Goal: Task Accomplishment & Management: Manage account settings

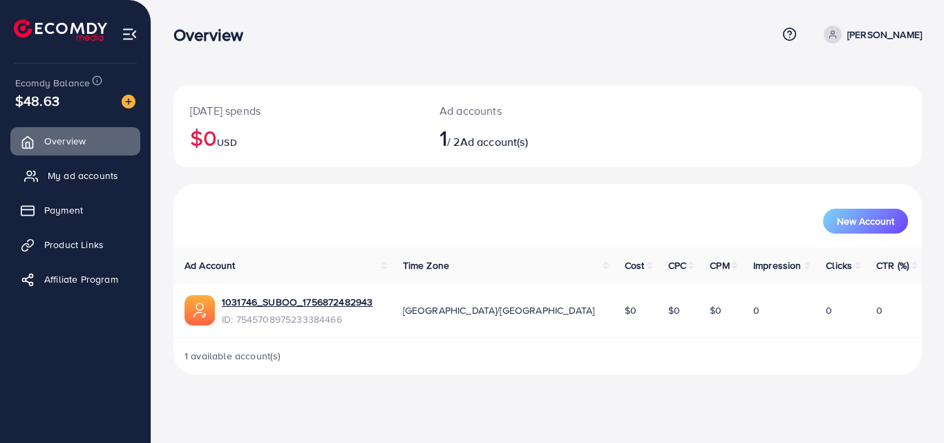
click at [60, 178] on span "My ad accounts" at bounding box center [83, 176] width 70 height 14
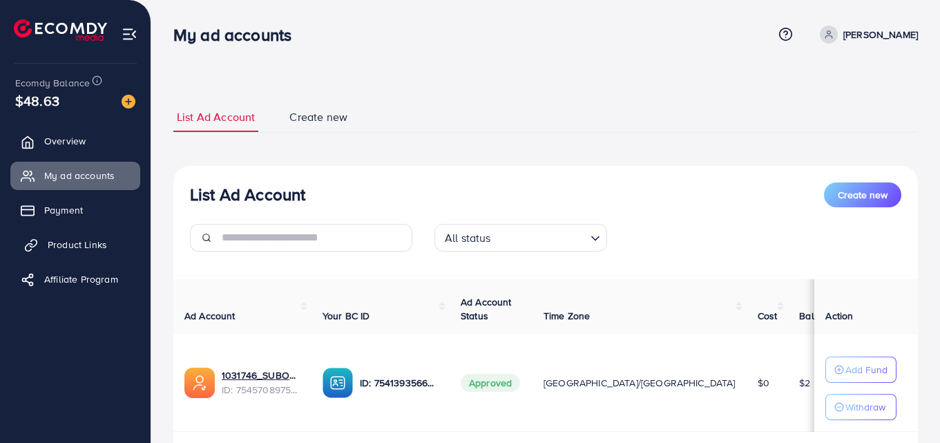
click at [59, 247] on span "Product Links" at bounding box center [77, 245] width 59 height 14
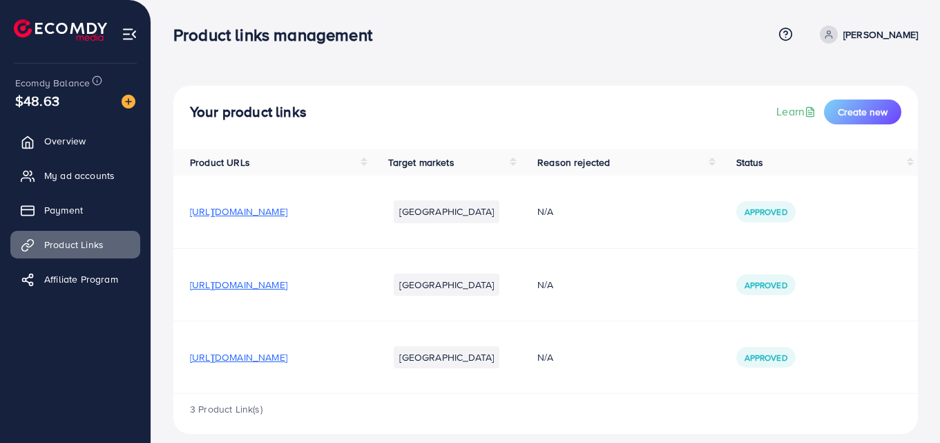
click at [287, 358] on span "[URL][DOMAIN_NAME]" at bounding box center [238, 357] width 97 height 14
click at [87, 166] on link "My ad accounts" at bounding box center [75, 176] width 130 height 28
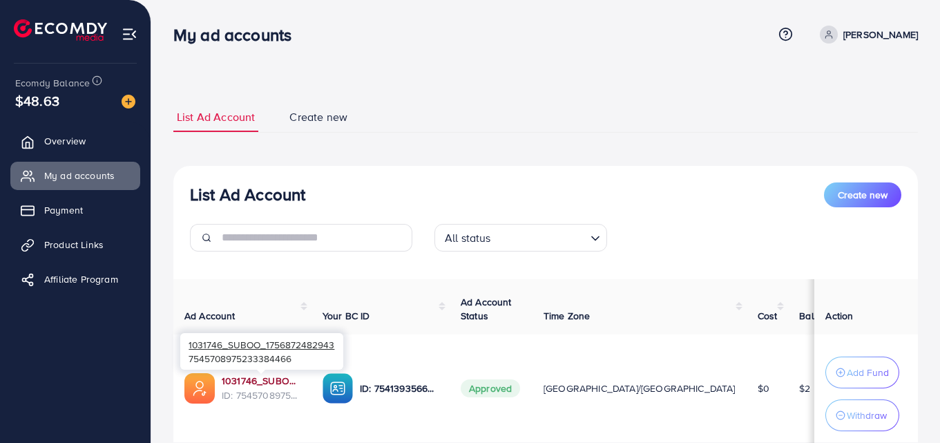
click at [258, 376] on link "1031746_SUBOO_1756872482943" at bounding box center [261, 381] width 79 height 14
click at [283, 381] on link "1031746_SUBOO_1756872482943" at bounding box center [261, 381] width 79 height 14
click at [250, 383] on link "1031746_SUBOO_1756872482943" at bounding box center [261, 381] width 79 height 14
click at [236, 383] on link "1031746_SUBOO_1756872482943" at bounding box center [261, 381] width 79 height 14
click at [264, 382] on link "1031746_SUBOO_1756872482943" at bounding box center [261, 381] width 79 height 14
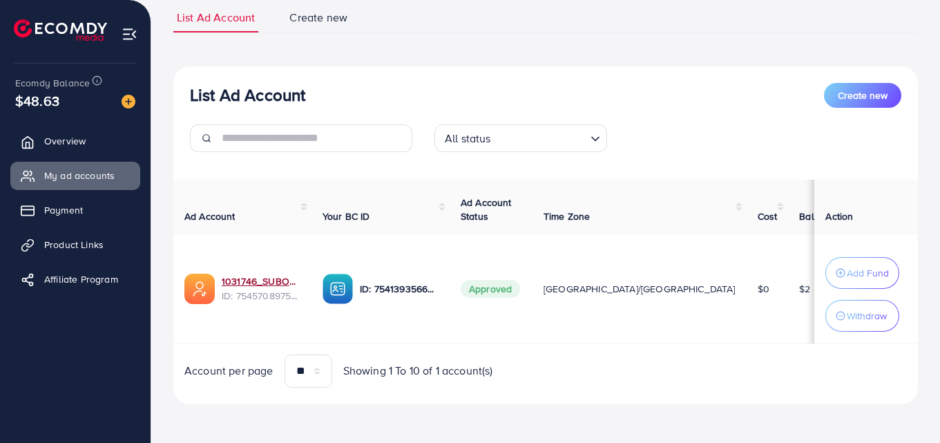
scroll to position [103, 0]
click at [270, 271] on div "1031746_SUBOO_1756872482943 7545708975233384466" at bounding box center [261, 251] width 163 height 45
click at [377, 251] on td "ID: 7541393566552277010" at bounding box center [381, 289] width 138 height 108
click at [294, 276] on link "1031746_SUBOO_1756872482943" at bounding box center [261, 281] width 79 height 14
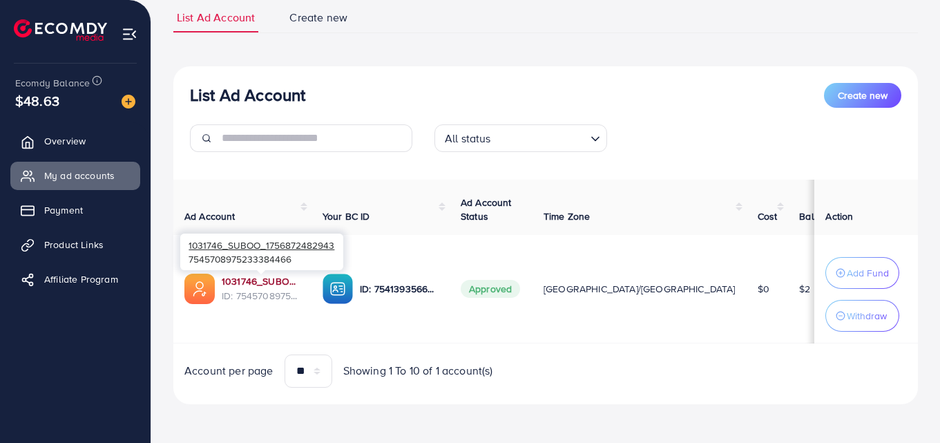
click at [245, 282] on link "1031746_SUBOO_1756872482943" at bounding box center [261, 281] width 79 height 14
click at [254, 281] on link "1031746_SUBOO_1756872482943" at bounding box center [261, 281] width 79 height 14
click at [281, 291] on span "ID: 7545708975233384466" at bounding box center [261, 296] width 79 height 14
click at [254, 281] on link "1031746_SUBOO_1756872482943" at bounding box center [261, 281] width 79 height 14
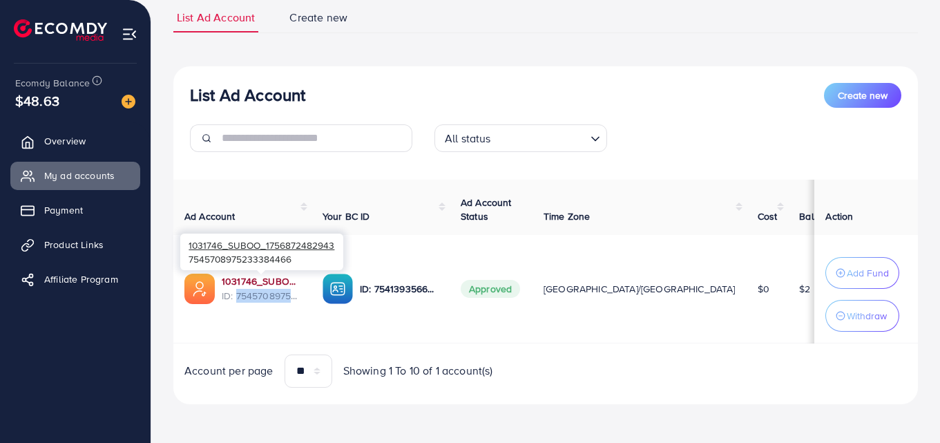
click at [232, 281] on link "1031746_SUBOO_1756872482943" at bounding box center [261, 281] width 79 height 14
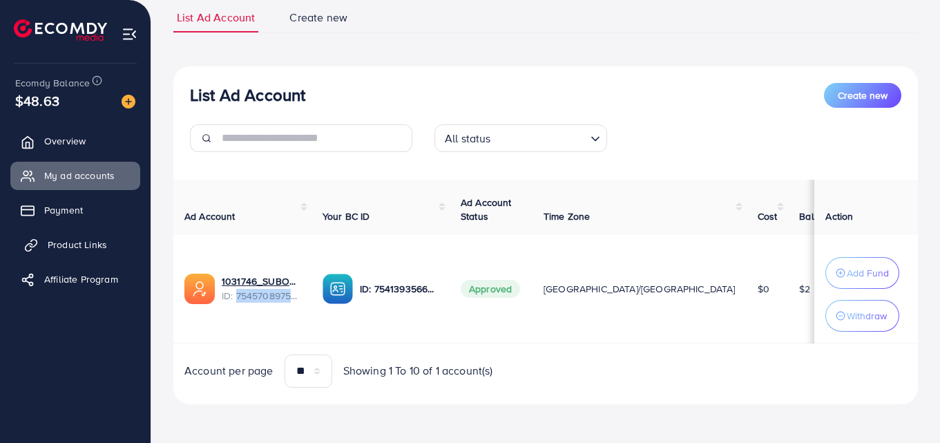
click at [81, 243] on span "Product Links" at bounding box center [77, 245] width 59 height 14
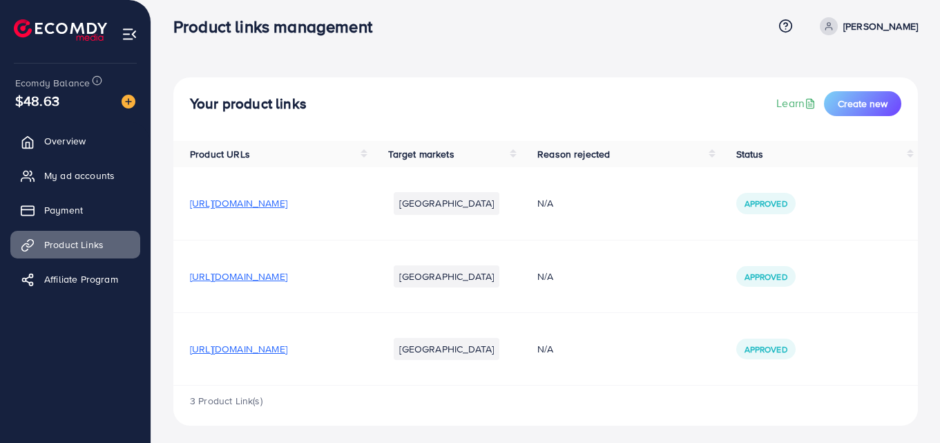
scroll to position [13, 0]
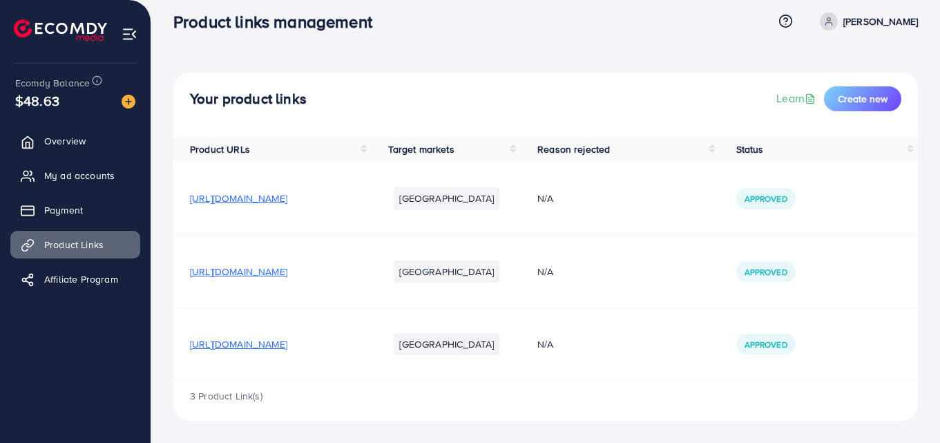
click at [287, 344] on span "[URL][DOMAIN_NAME]" at bounding box center [238, 344] width 97 height 14
click at [101, 171] on span "My ad accounts" at bounding box center [83, 176] width 70 height 14
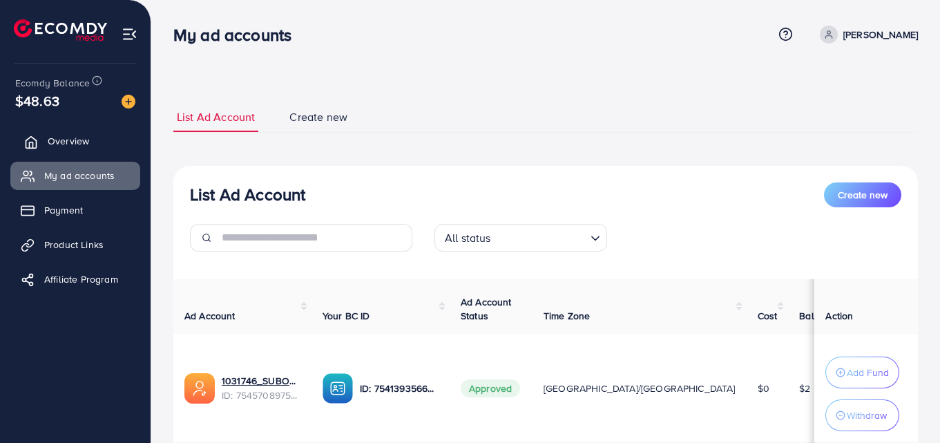
click at [75, 142] on span "Overview" at bounding box center [68, 141] width 41 height 14
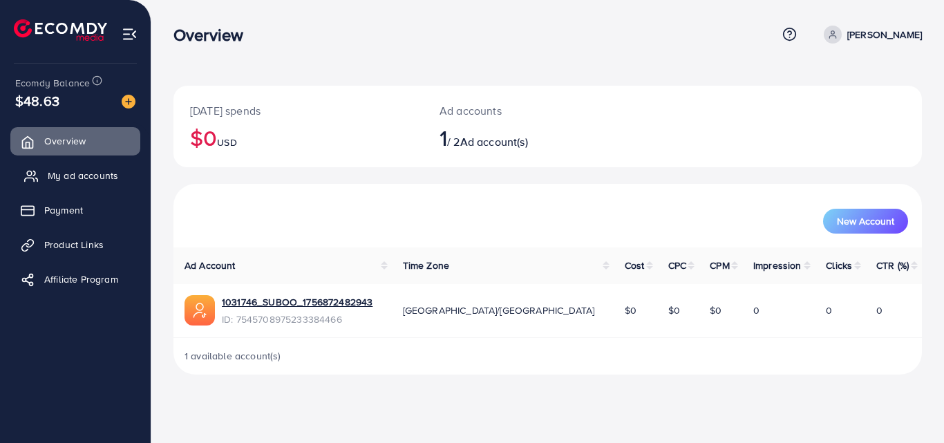
click at [70, 178] on span "My ad accounts" at bounding box center [83, 176] width 70 height 14
